Goal: Task Accomplishment & Management: Manage account settings

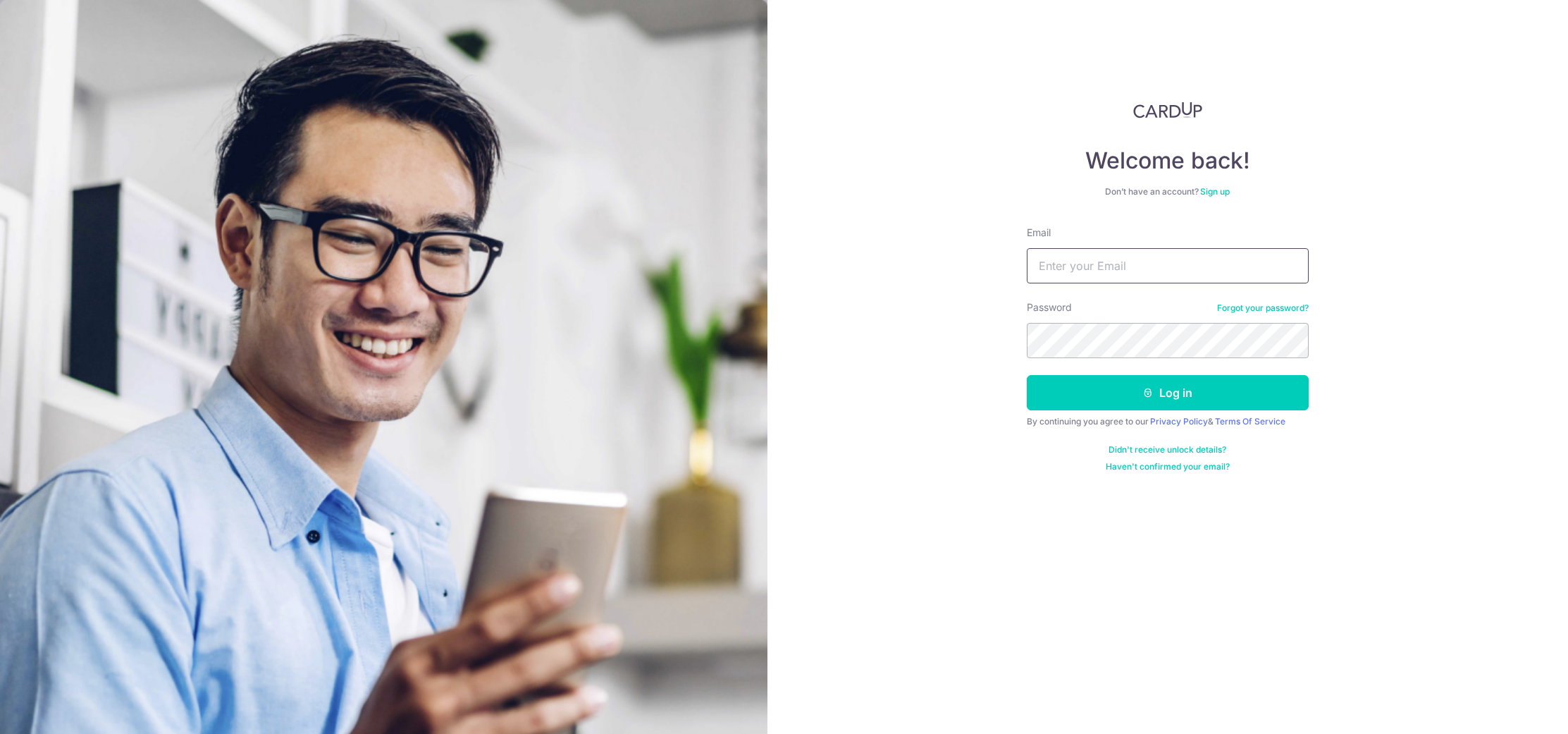
type input "[EMAIL_ADDRESS][DOMAIN_NAME]"
click at [1267, 371] on form "Email hello@wearbums.com Password Forgot your password? Log in By continuing yo…" at bounding box center [1167, 349] width 282 height 247
click at [1252, 388] on button "Log in" at bounding box center [1167, 393] width 282 height 35
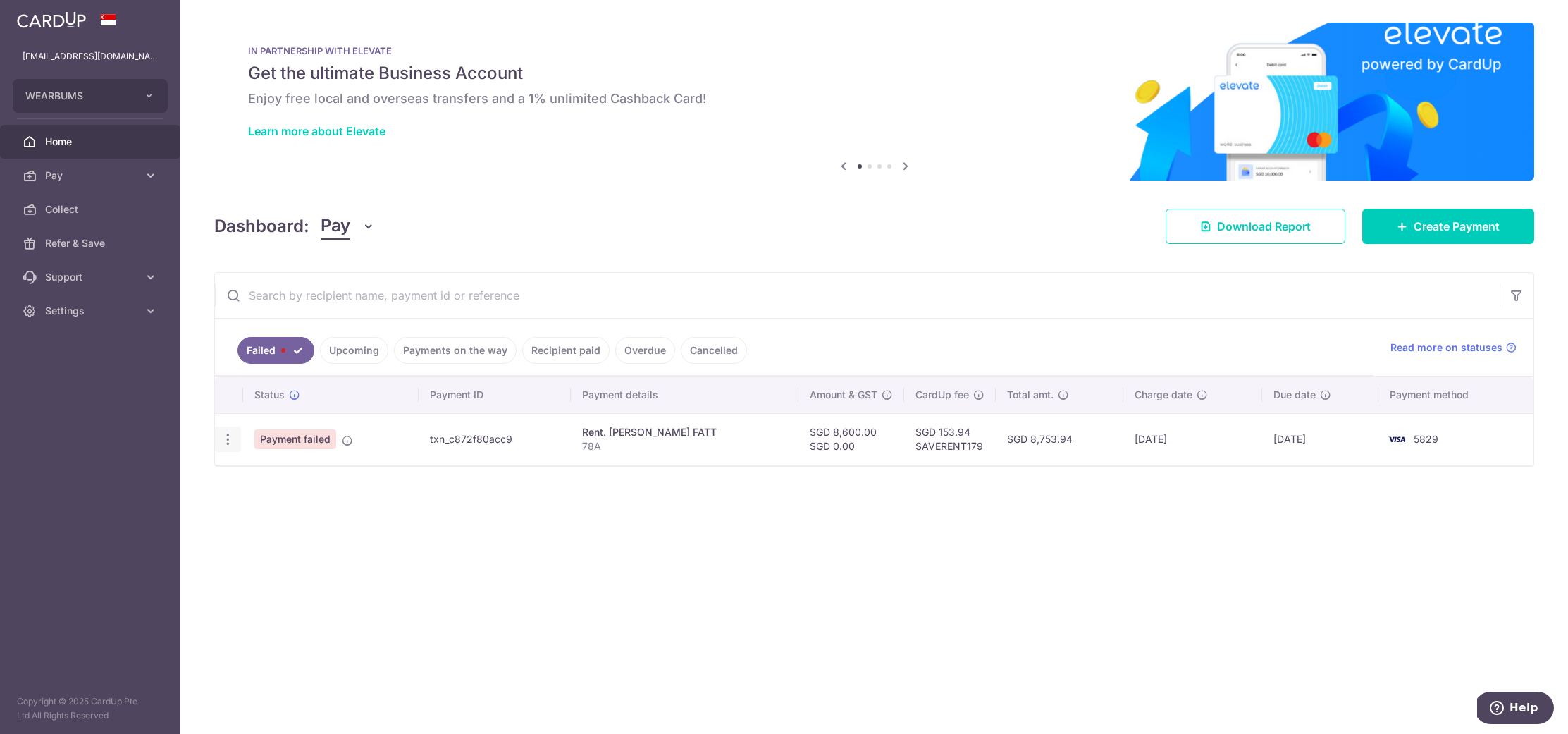
click at [225, 433] on icon "button" at bounding box center [228, 440] width 15 height 15
click at [267, 477] on span "Update payment" at bounding box center [303, 478] width 96 height 17
radio input "true"
type input "8,600.00"
type input "0.00"
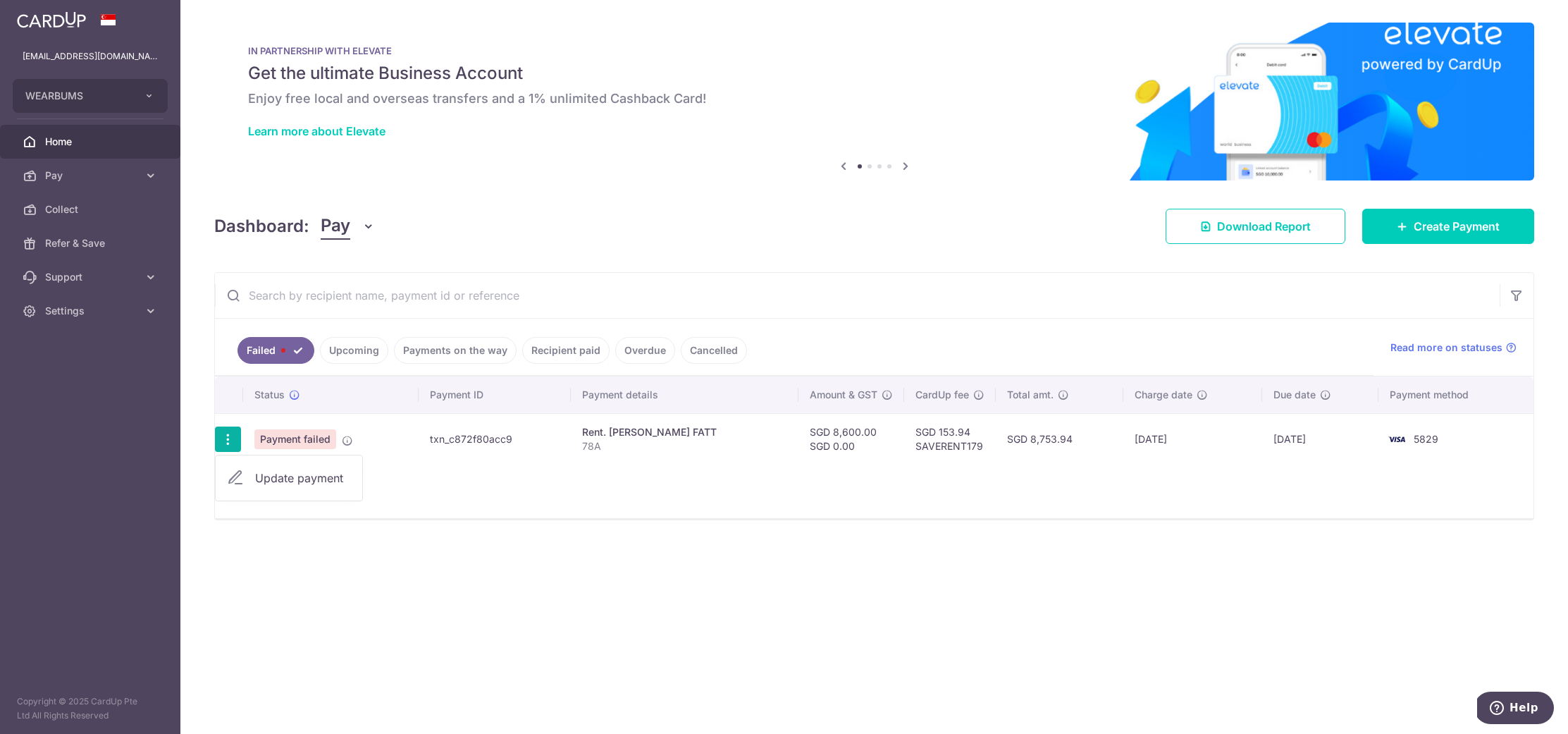
type input "78A"
type input "rent"
type input "SAVERENT179"
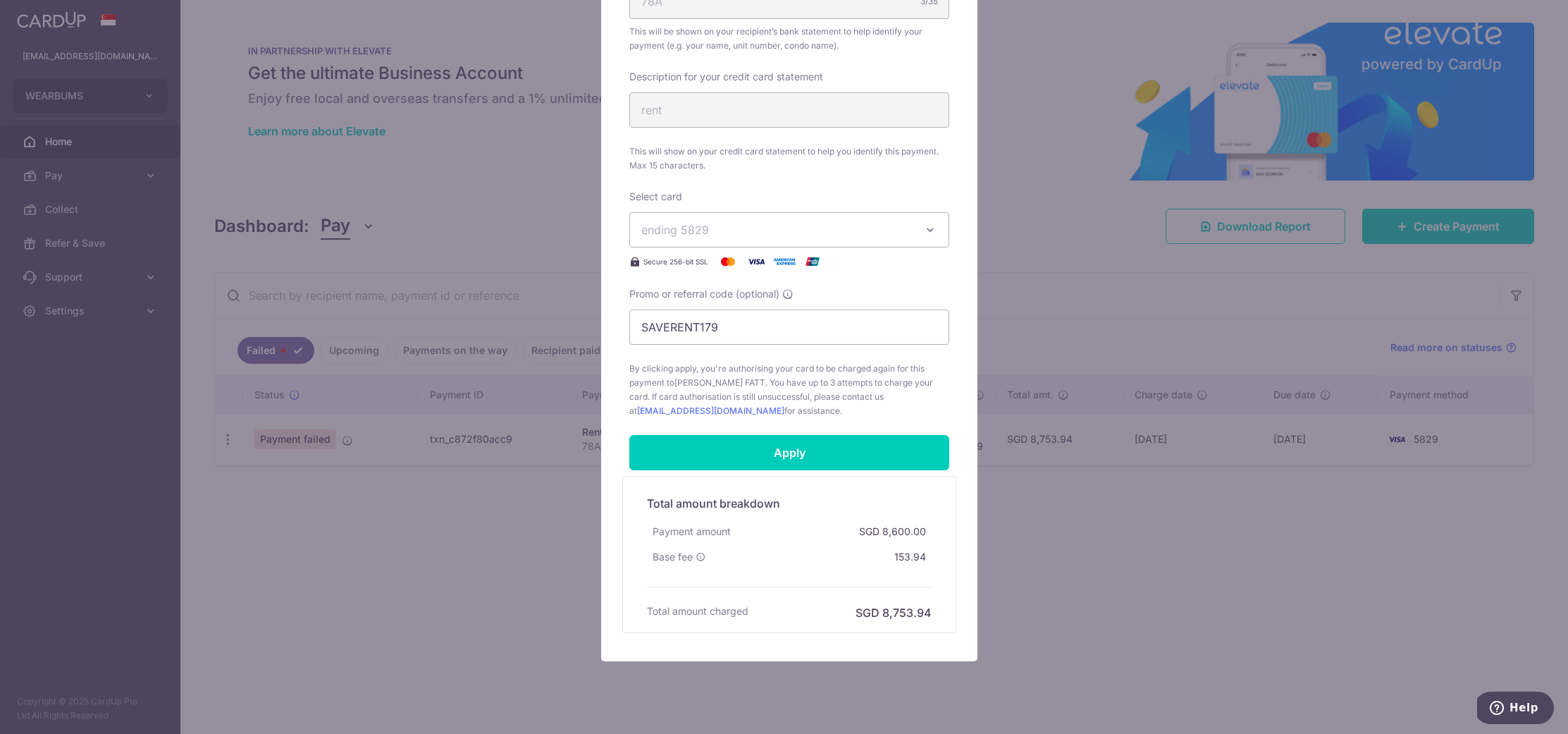
scroll to position [527, 0]
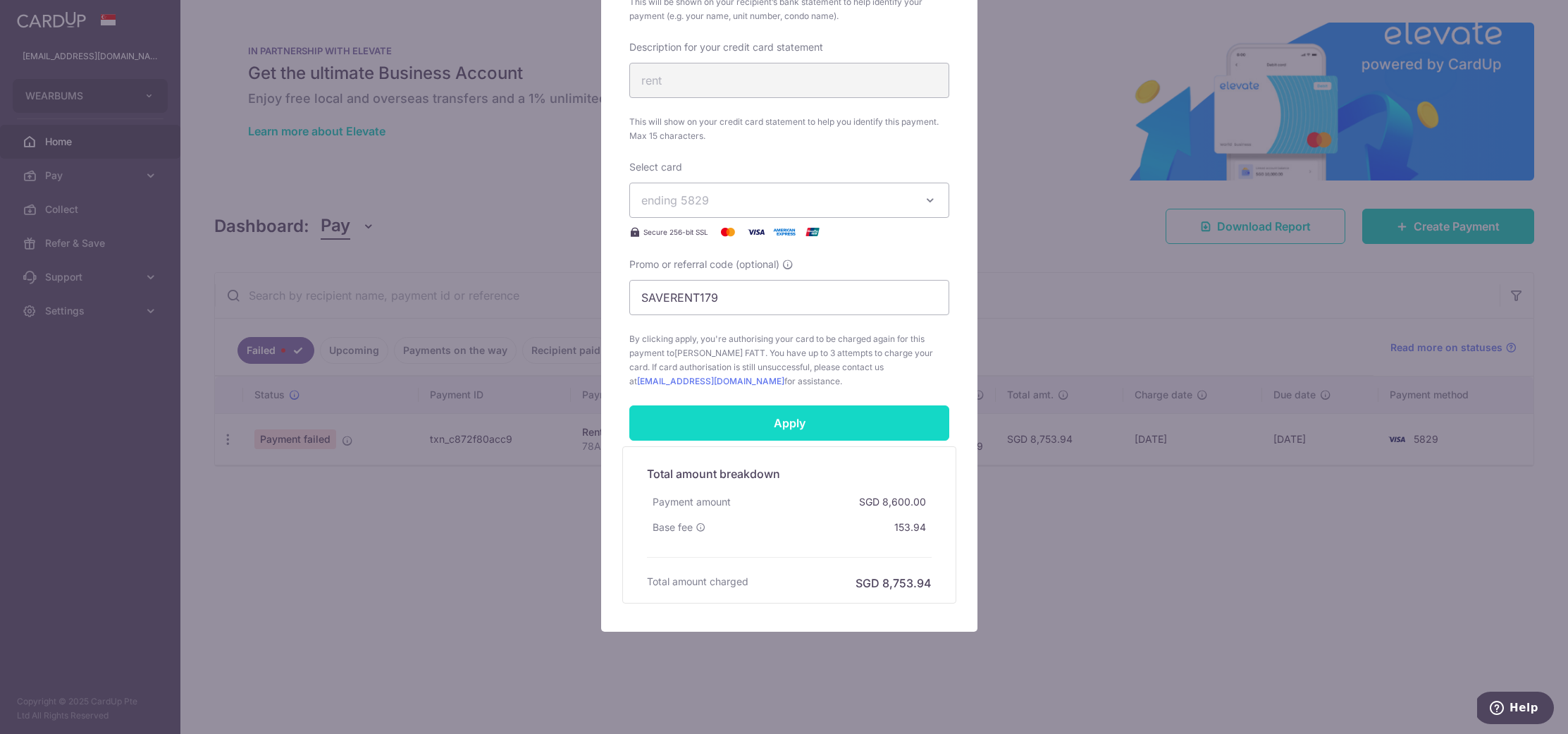
click at [858, 408] on input "Apply" at bounding box center [789, 423] width 320 height 35
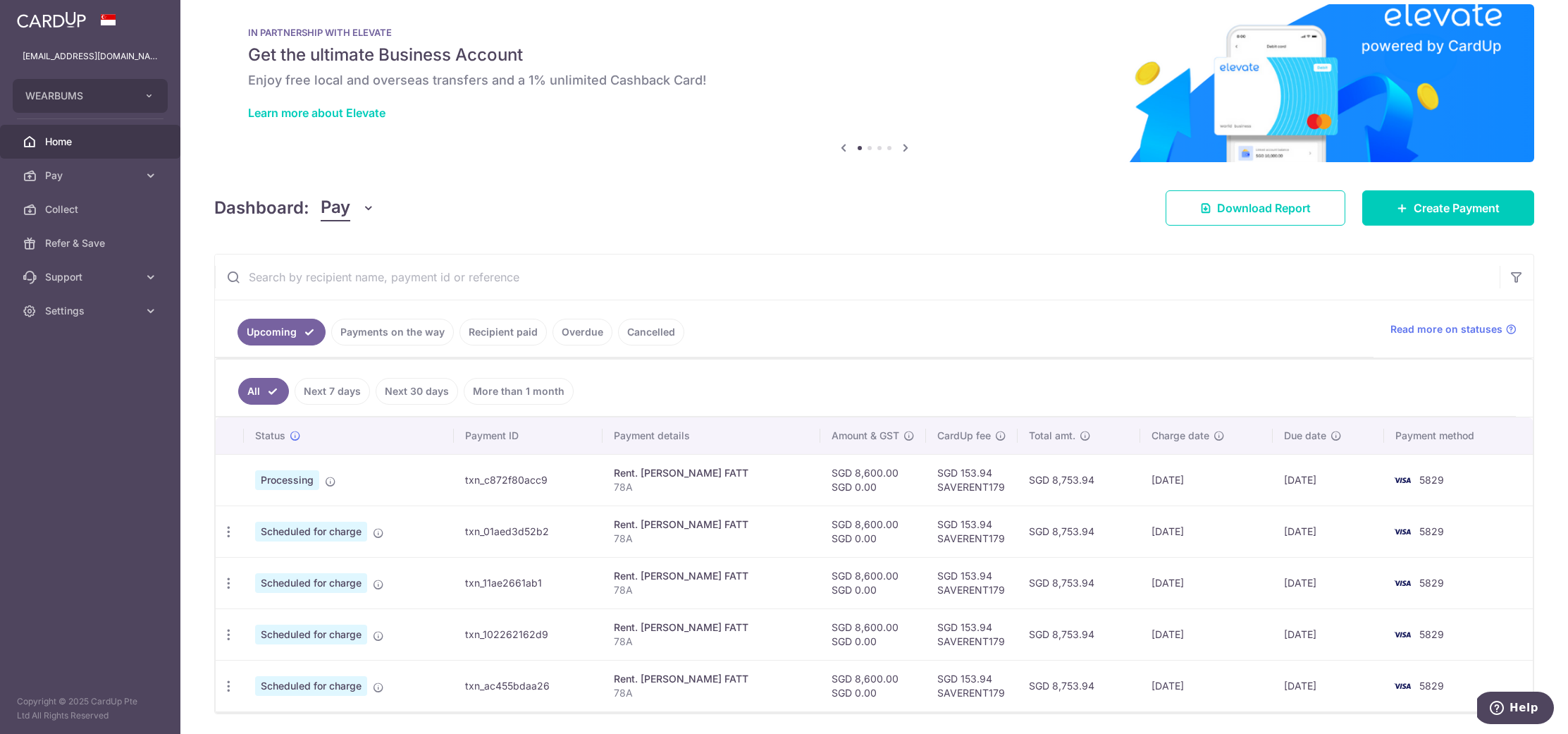
scroll to position [35, 0]
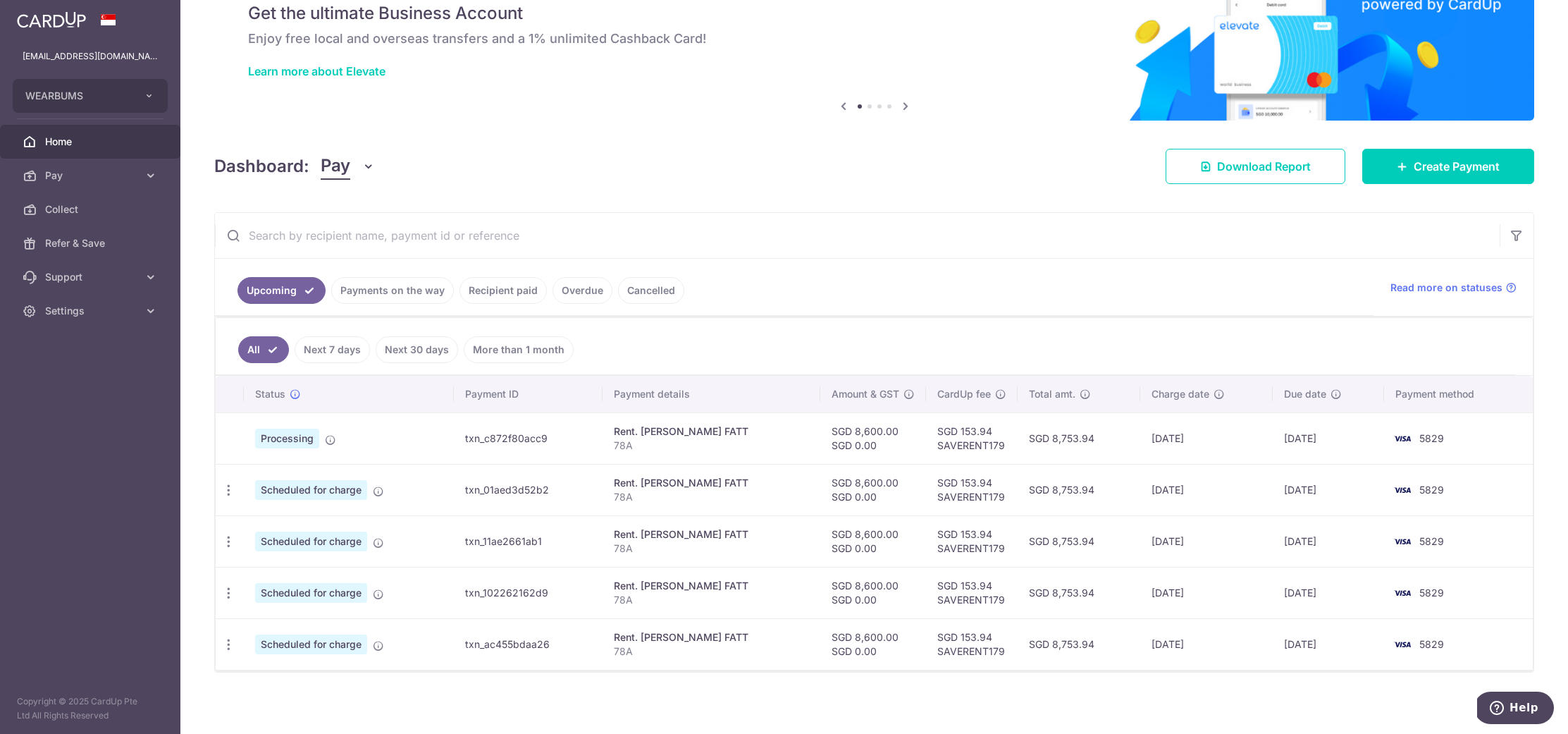
scroll to position [65, 0]
